Goal: Task Accomplishment & Management: Manage account settings

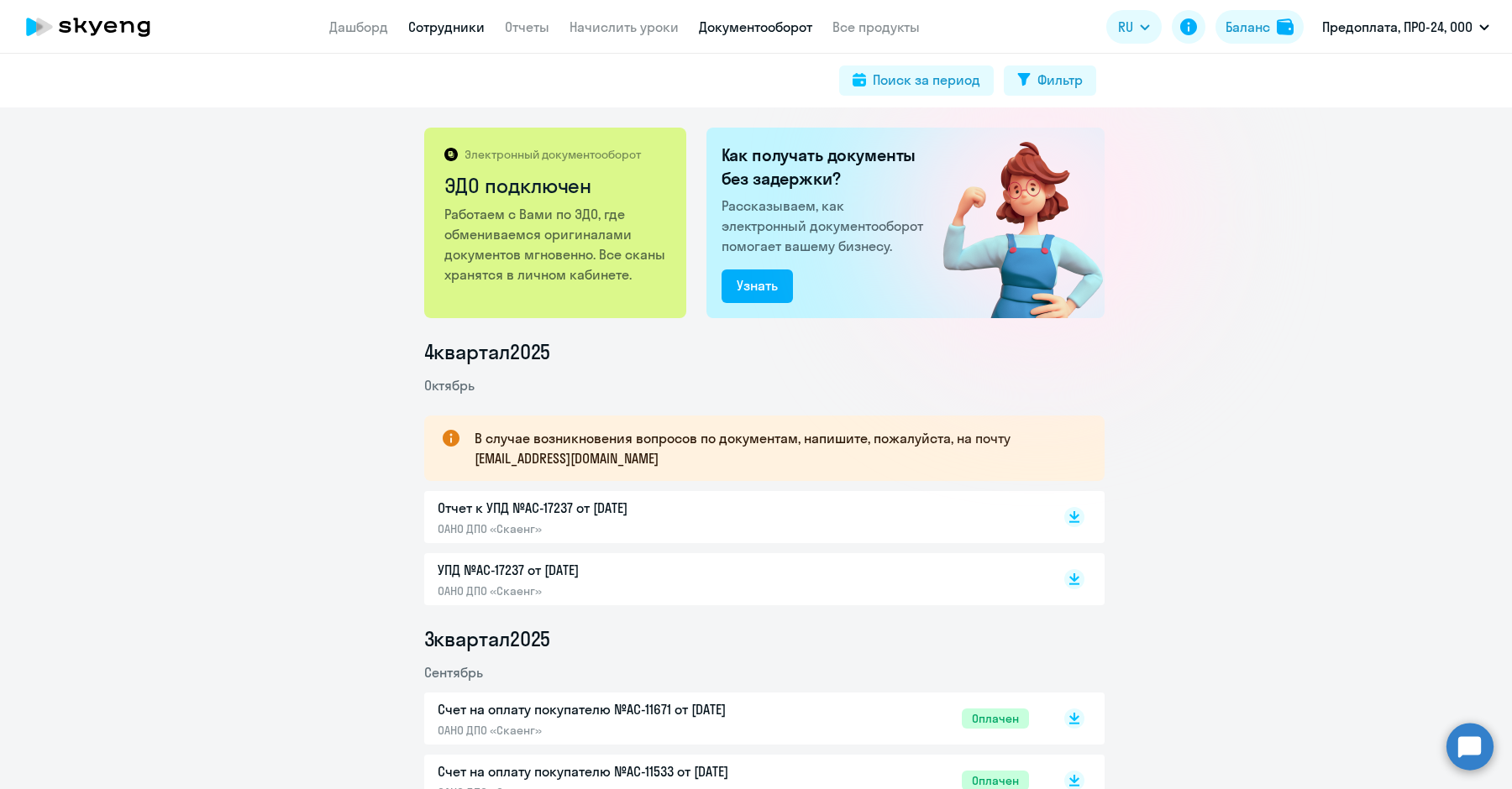
click at [460, 32] on link "Сотрудники" at bounding box center [446, 26] width 76 height 16
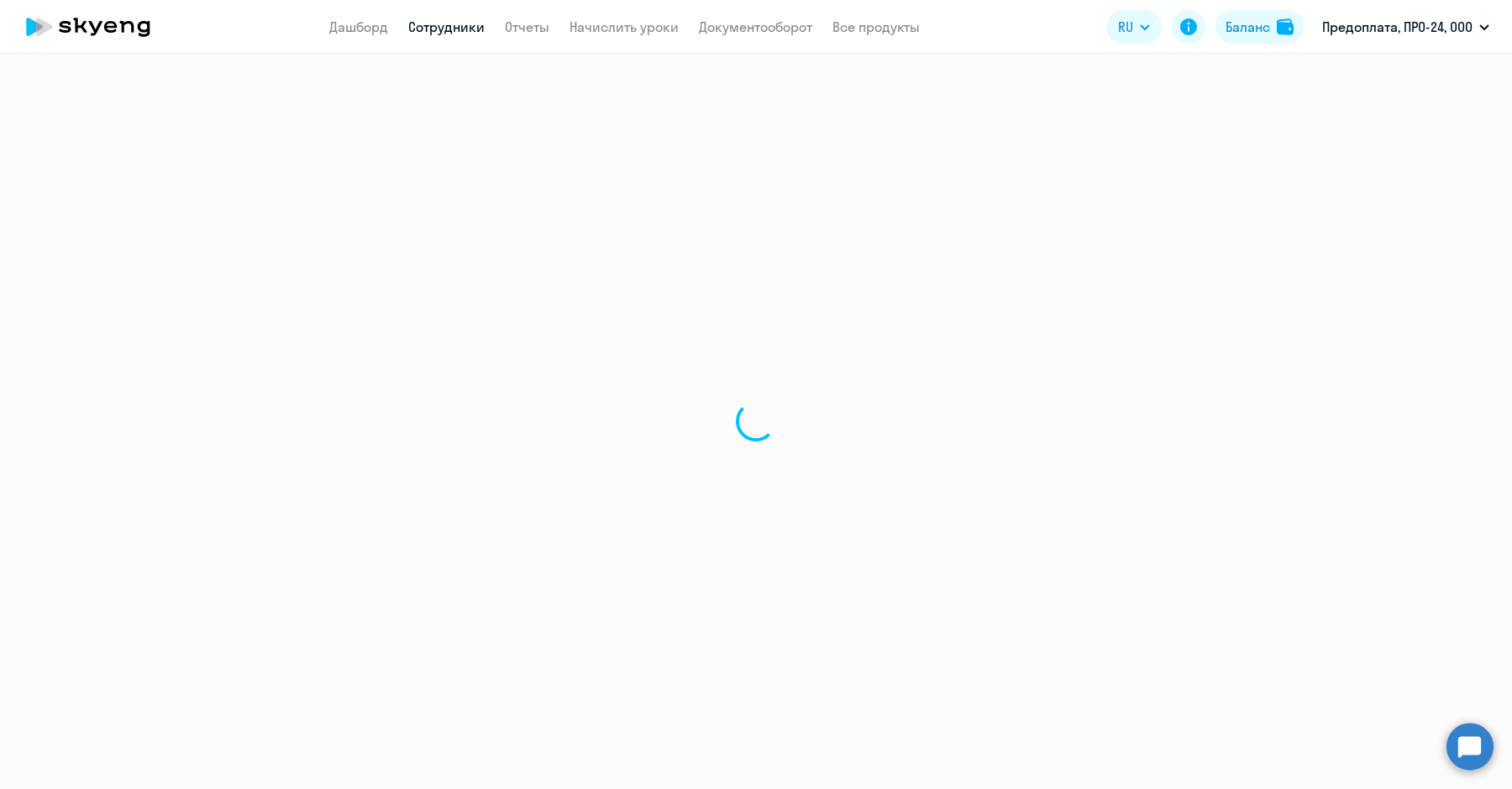
select select "30"
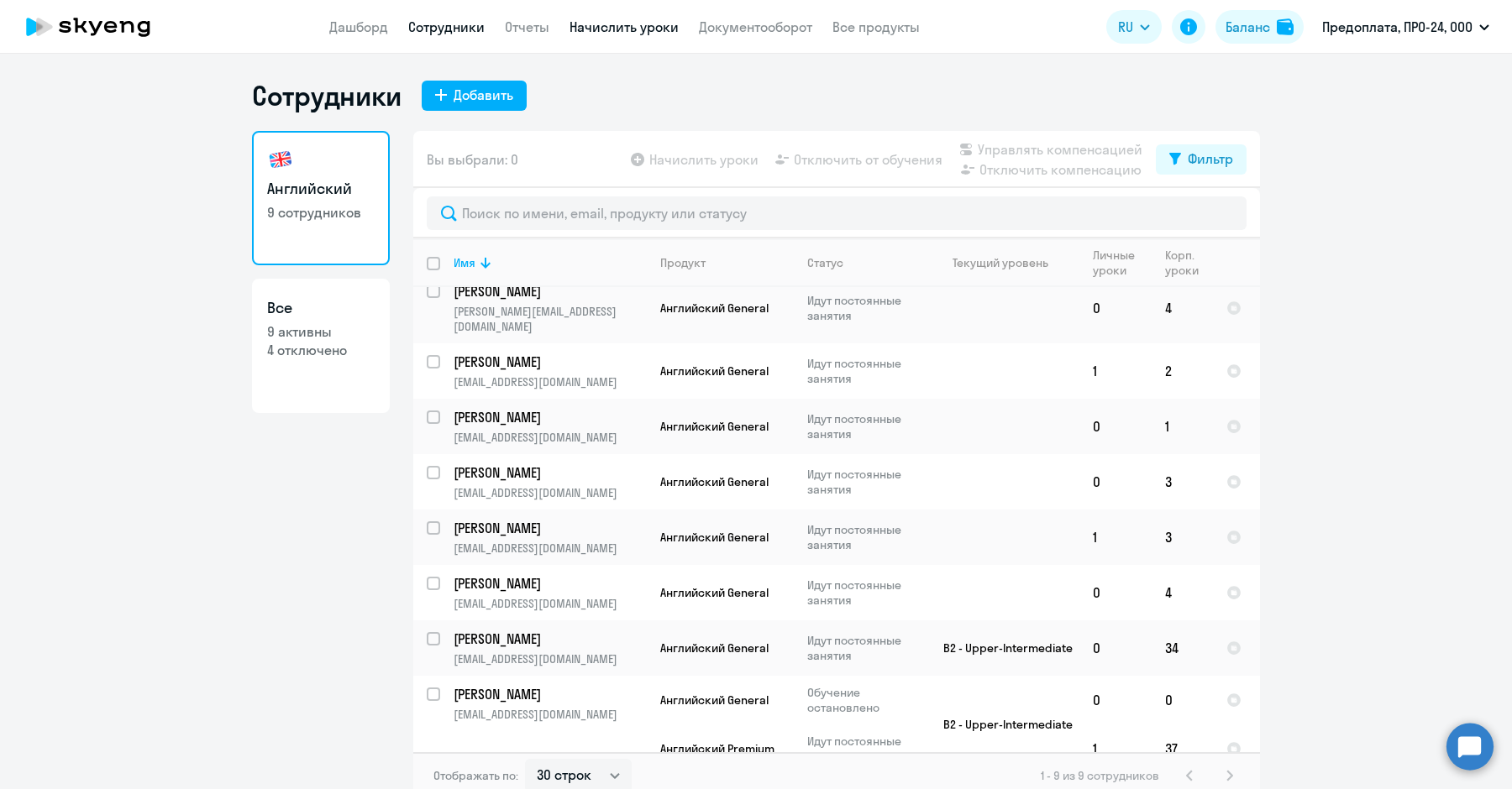
click at [613, 25] on link "Начислить уроки" at bounding box center [624, 26] width 109 height 16
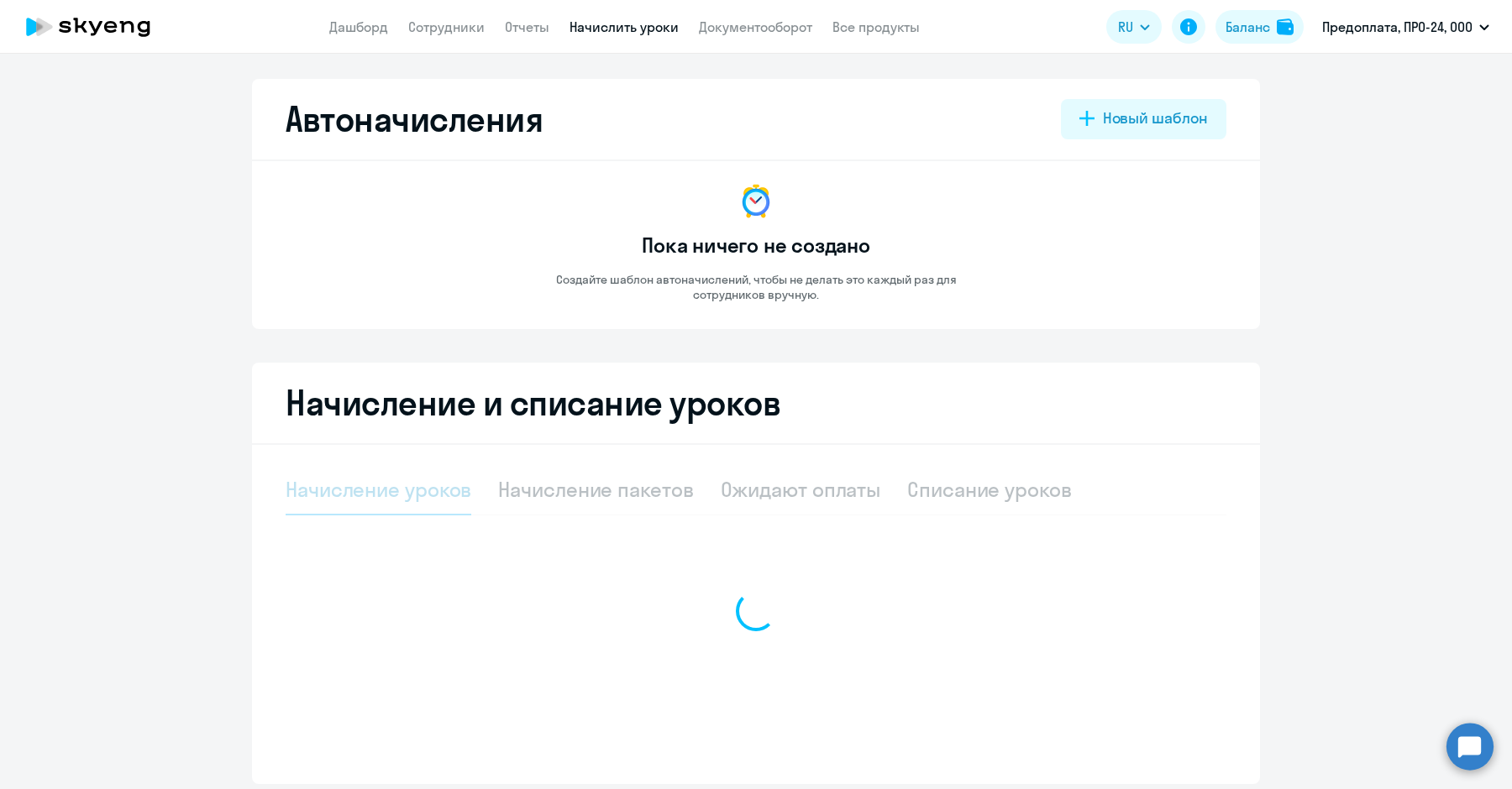
select select "10"
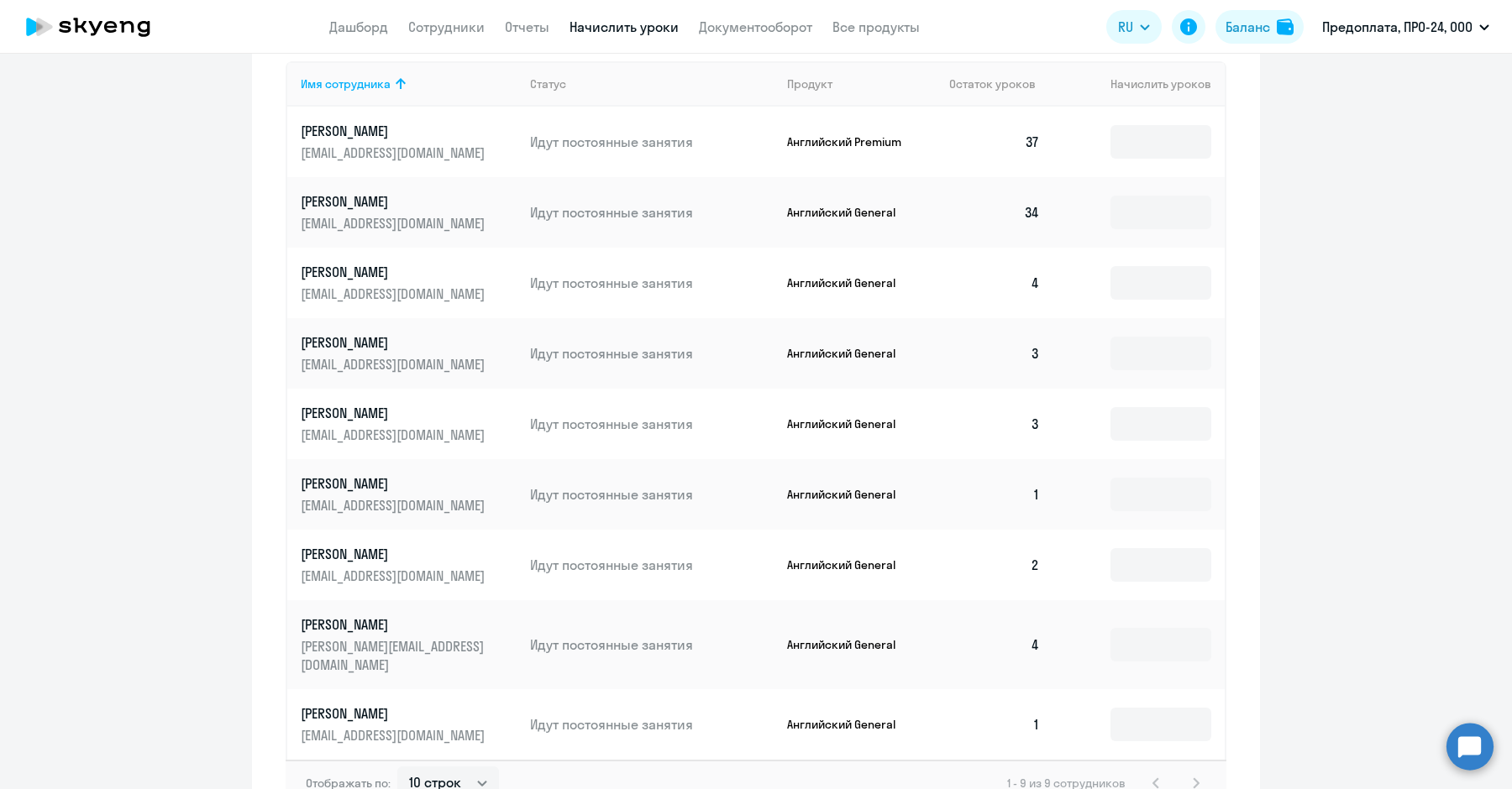
scroll to position [615, 0]
